Goal: Navigation & Orientation: Find specific page/section

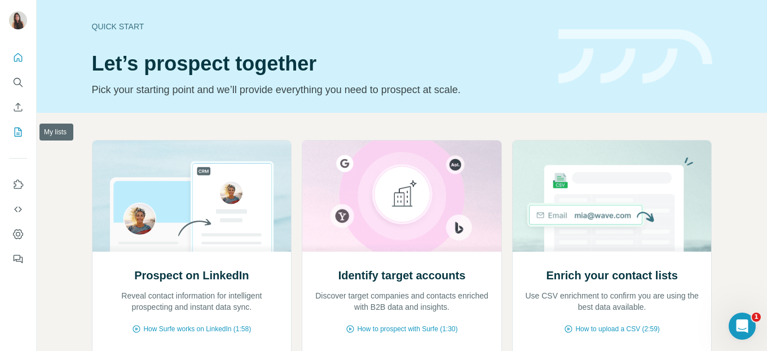
click at [19, 129] on icon "My lists" at bounding box center [19, 130] width 6 height 7
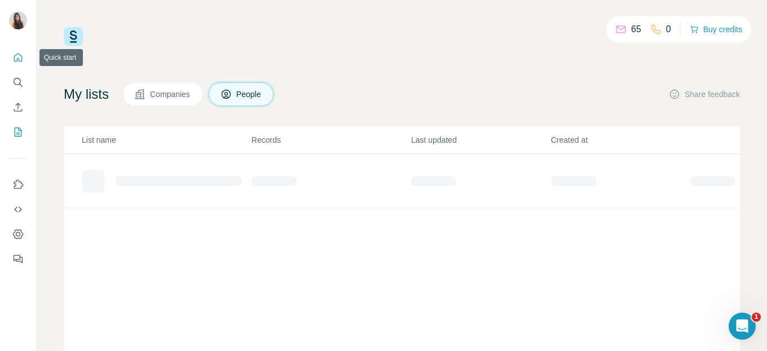
click at [16, 61] on icon "Quick start" at bounding box center [18, 57] width 8 height 8
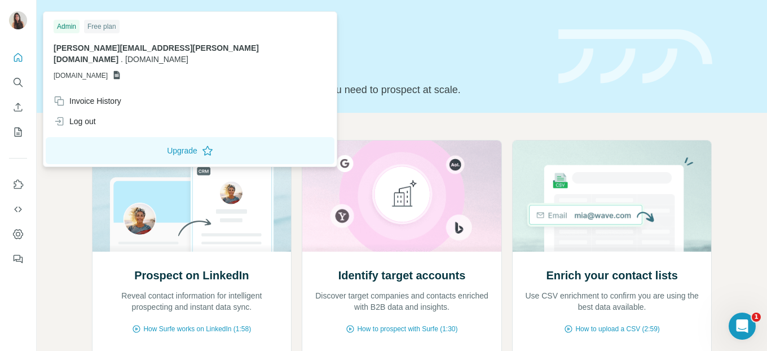
click at [120, 71] on icon at bounding box center [117, 75] width 6 height 8
click at [15, 24] on img at bounding box center [18, 20] width 18 height 18
click at [135, 139] on button "Upgrade" at bounding box center [190, 150] width 289 height 27
